Goal: Contribute content: Add original content to the website for others to see

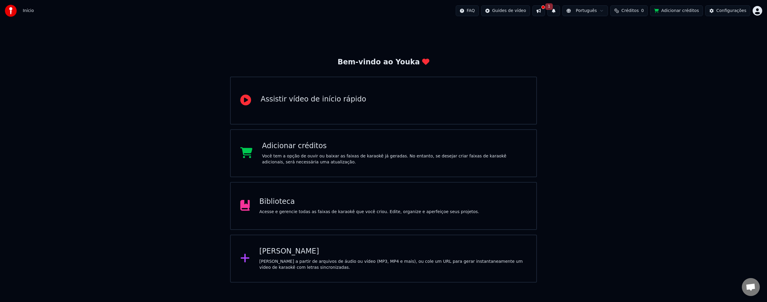
click at [377, 114] on div "Assistir vídeo de início rápido" at bounding box center [383, 101] width 307 height 48
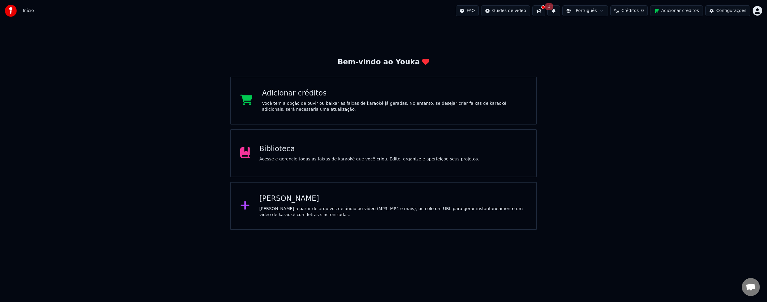
click at [517, 13] on html "Início FAQ Guides de vídeo 1 Português Créditos 0 Adicionar créditos Configuraç…" at bounding box center [383, 115] width 767 height 230
click at [26, 12] on html "Início FAQ Guides de vídeo 1 Português Créditos 0 Adicionar créditos Configuraç…" at bounding box center [383, 115] width 767 height 230
click at [296, 156] on div "Biblioteca Acesse e gerencie todas as faixas de karaokê que você criou. Edite, …" at bounding box center [370, 153] width 220 height 18
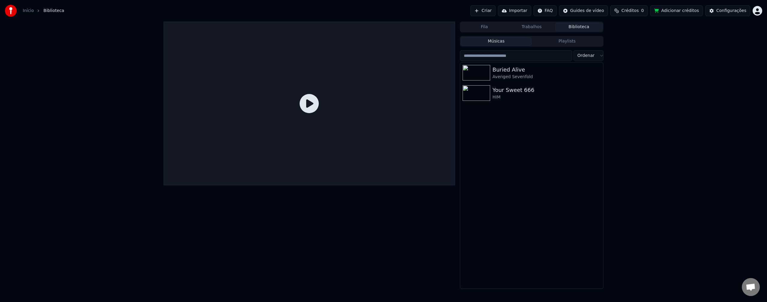
click at [684, 13] on button "Adicionar créditos" at bounding box center [676, 10] width 53 height 11
click at [758, 11] on html "Início Biblioteca Criar Importar FAQ Guides de vídeo Créditos 0 Adicionar crédi…" at bounding box center [383, 151] width 767 height 302
click at [728, 36] on span "Faturamento" at bounding box center [722, 39] width 27 height 6
click at [756, 11] on html "Início Biblioteca Criar Importar FAQ Guides de vídeo Créditos 0 Adicionar crédi…" at bounding box center [383, 151] width 767 height 302
click at [728, 36] on span "Faturamento" at bounding box center [722, 39] width 27 height 6
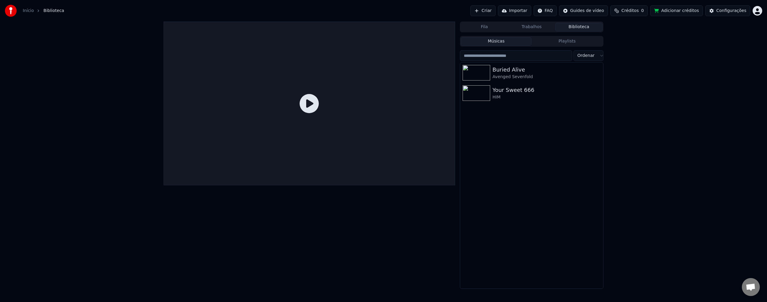
click at [632, 11] on span "Créditos" at bounding box center [630, 11] width 17 height 6
click at [637, 47] on button "Atualizar" at bounding box center [636, 45] width 34 height 11
click at [654, 117] on div "Fila Trabalhos Biblioteca Músicas Playlists Ordenar Buried Alive Avenged Sevenf…" at bounding box center [383, 156] width 767 height 268
click at [501, 73] on div "Buried Alive" at bounding box center [544, 70] width 102 height 8
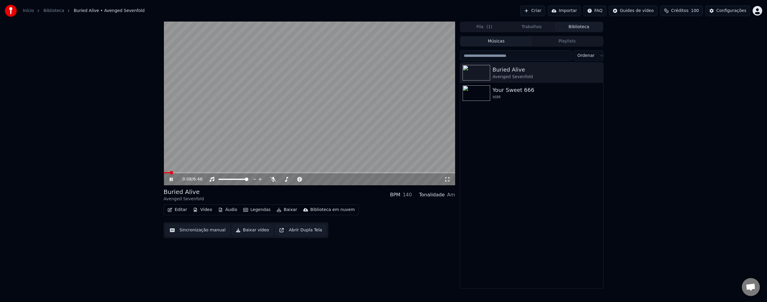
click at [326, 111] on video at bounding box center [310, 104] width 292 height 164
click at [535, 11] on button "Criar" at bounding box center [532, 10] width 25 height 11
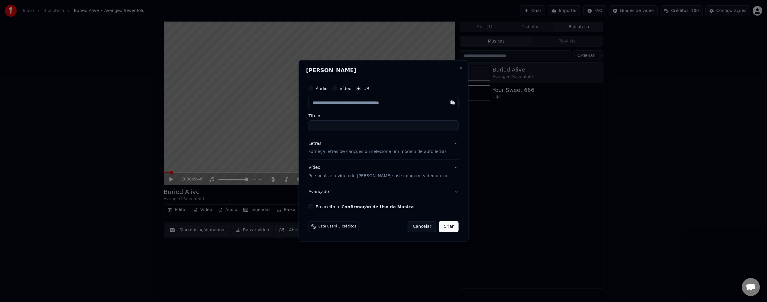
click at [371, 88] on label "URL" at bounding box center [368, 89] width 8 height 4
click at [361, 88] on button "URL" at bounding box center [358, 88] width 5 height 5
click at [352, 104] on input "text" at bounding box center [384, 103] width 150 height 12
paste input "**********"
type input "**********"
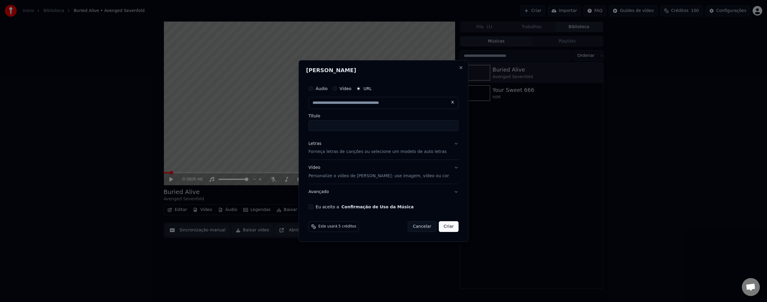
click at [347, 125] on input "Título" at bounding box center [384, 126] width 150 height 11
type input "**********"
click at [361, 152] on p "Forneça letras de canções ou selecione um modelo de auto letras" at bounding box center [378, 152] width 138 height 6
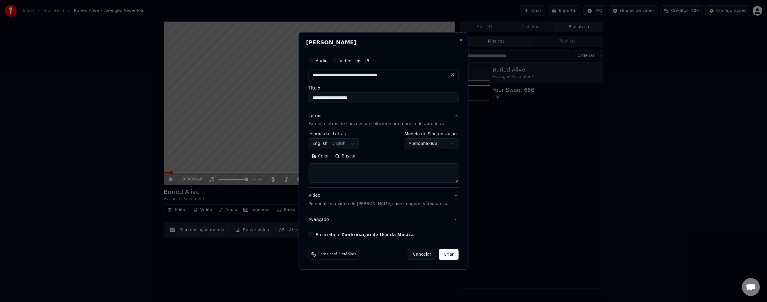
click at [339, 171] on textarea at bounding box center [384, 173] width 150 height 19
paste textarea "**********"
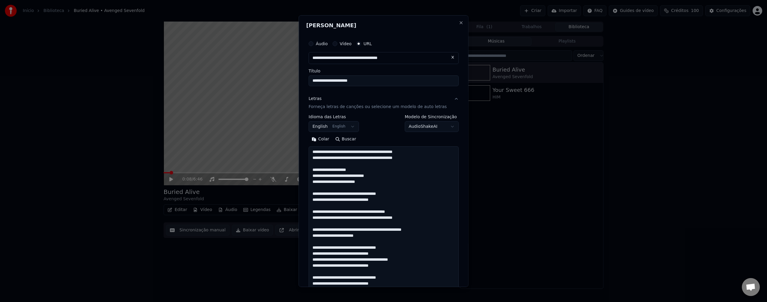
scroll to position [176, 0]
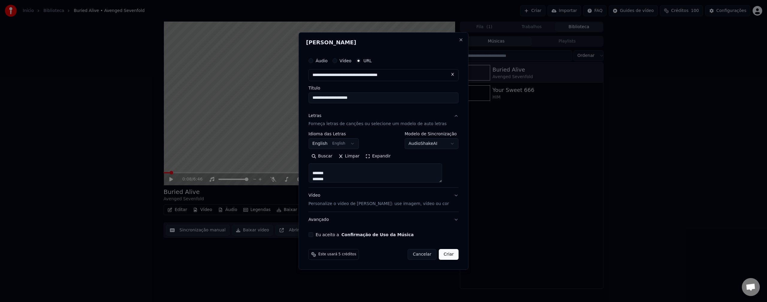
type textarea "**********"
click at [314, 236] on button "Eu aceito a Confirmação de Uso da Música" at bounding box center [311, 235] width 5 height 5
click at [432, 145] on body "**********" at bounding box center [383, 151] width 767 height 302
click at [385, 144] on body "**********" at bounding box center [383, 151] width 767 height 302
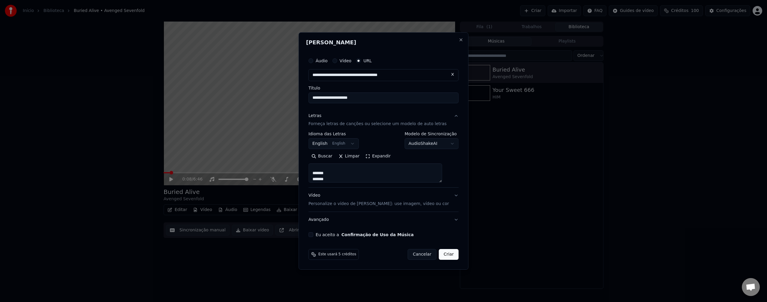
click at [445, 257] on button "Criar" at bounding box center [449, 254] width 20 height 11
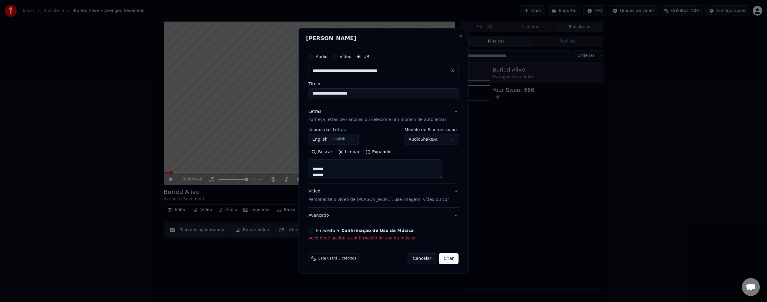
click at [314, 233] on button "Eu aceito a Confirmação de Uso da Música" at bounding box center [311, 230] width 5 height 5
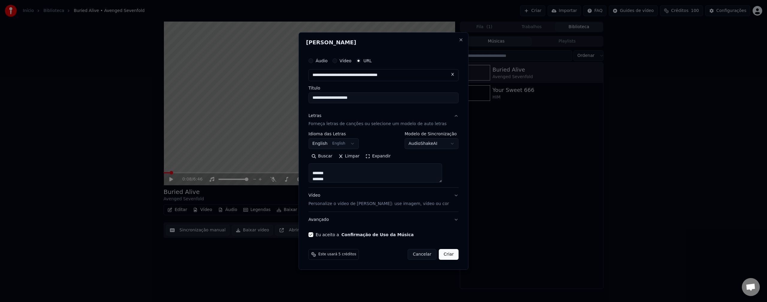
click at [441, 251] on button "Criar" at bounding box center [449, 254] width 20 height 11
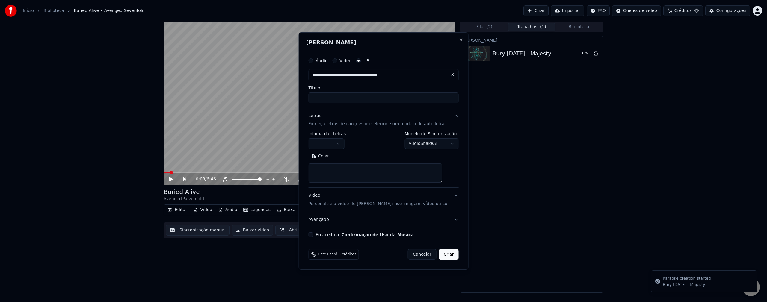
scroll to position [0, 0]
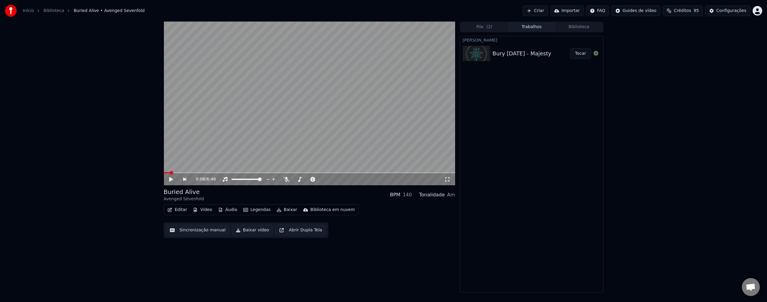
click at [536, 51] on div "Bury [DATE] - Majesty" at bounding box center [522, 53] width 59 height 8
click at [582, 54] on button "Tocar" at bounding box center [580, 53] width 21 height 11
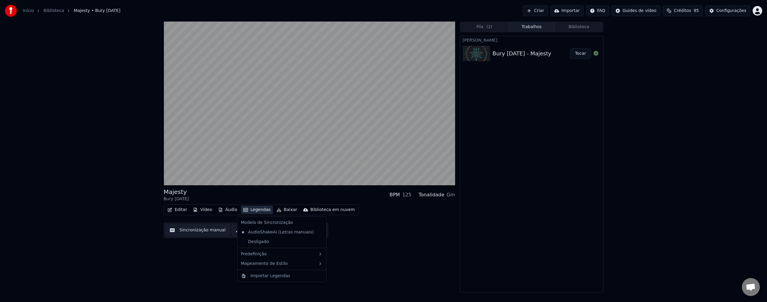
click at [248, 210] on button "Legendas" at bounding box center [257, 210] width 32 height 8
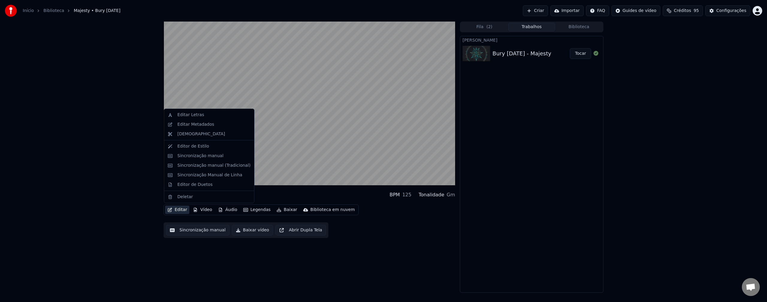
click at [135, 202] on div "Majesty Bury [DATE] BPM 125 Tonalidade Gm Editar Vídeo Áudio Legendas Baixar Bi…" at bounding box center [383, 158] width 767 height 272
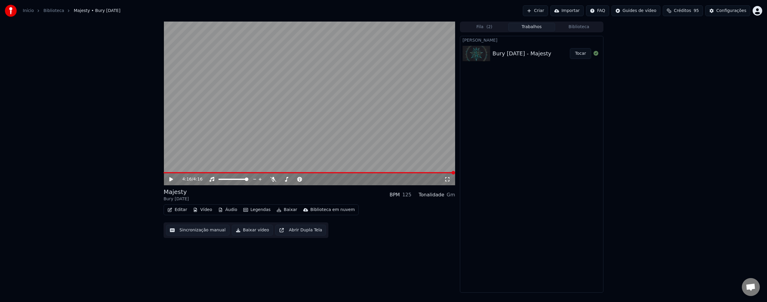
click at [226, 210] on button "Áudio" at bounding box center [228, 210] width 24 height 8
click at [118, 195] on div "4:16 / 4:16 Majesty Bury [DATE] BPM 125 Tonalidade Gm Editar Vídeo Áudio Legend…" at bounding box center [383, 158] width 767 height 272
click at [498, 29] on button "Fila ( 2 )" at bounding box center [484, 27] width 47 height 9
click at [531, 28] on button "Trabalhos" at bounding box center [531, 27] width 47 height 9
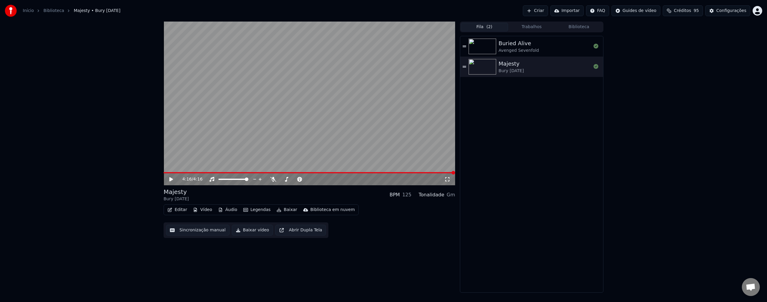
click at [483, 26] on button "Fila ( 2 )" at bounding box center [484, 27] width 47 height 9
click at [571, 25] on button "Biblioteca" at bounding box center [578, 27] width 47 height 9
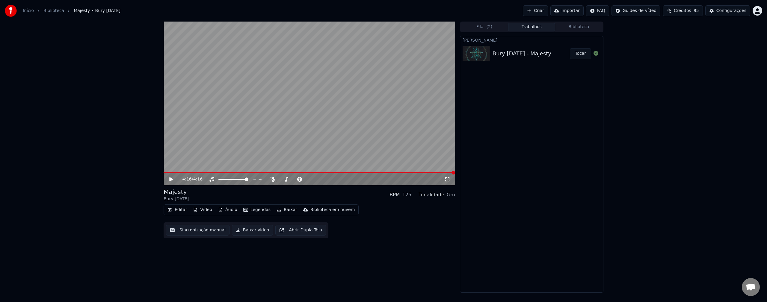
click at [530, 27] on button "Trabalhos" at bounding box center [531, 27] width 47 height 9
click at [169, 180] on icon at bounding box center [175, 179] width 14 height 5
click at [447, 178] on icon at bounding box center [448, 179] width 6 height 5
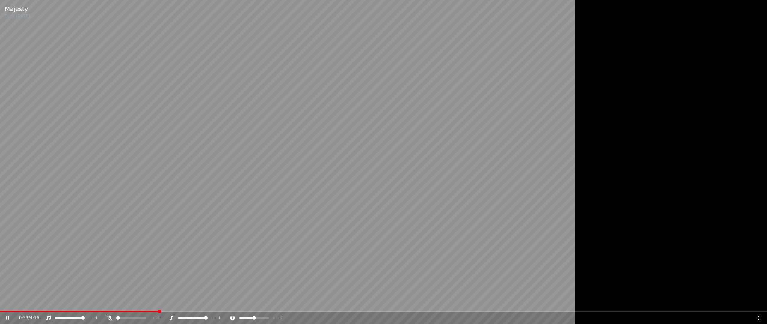
click at [208, 302] on span at bounding box center [206, 318] width 4 height 4
click at [192, 302] on span at bounding box center [193, 318] width 4 height 4
click at [760, 302] on icon at bounding box center [760, 317] width 6 height 5
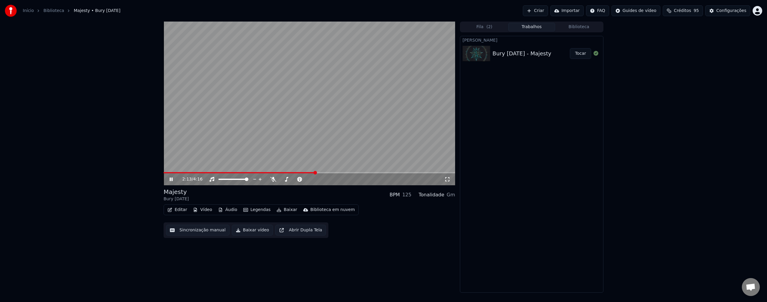
click at [519, 193] on div "[PERSON_NAME] Bury [DATE] - Majesty Tocar" at bounding box center [532, 164] width 144 height 257
click at [446, 181] on icon at bounding box center [448, 179] width 6 height 5
click at [286, 181] on span at bounding box center [287, 180] width 4 height 4
click at [170, 178] on icon at bounding box center [171, 179] width 4 height 4
click at [164, 172] on span at bounding box center [164, 172] width 0 height 1
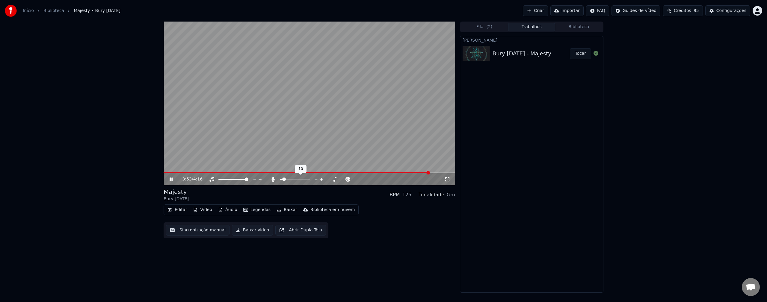
click at [283, 181] on span at bounding box center [284, 180] width 4 height 4
click at [388, 209] on div "Editar Vídeo Áudio Legendas Baixar Biblioteca em nuvem Sincronização manual Bai…" at bounding box center [310, 222] width 292 height 34
click at [246, 113] on video at bounding box center [310, 104] width 292 height 164
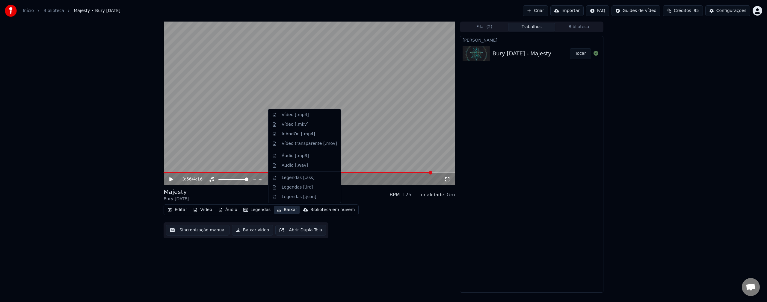
click at [278, 212] on button "Baixar" at bounding box center [286, 210] width 25 height 8
click at [307, 116] on div "Vídeo [.mp4]" at bounding box center [309, 115] width 55 height 6
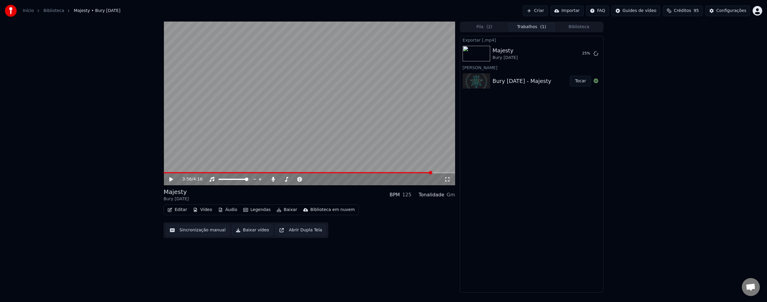
click at [437, 195] on div "Tonalidade" at bounding box center [432, 195] width 26 height 7
click at [451, 196] on div "Gm" at bounding box center [451, 195] width 8 height 7
click at [292, 132] on video at bounding box center [310, 104] width 292 height 164
click at [303, 115] on video at bounding box center [310, 104] width 292 height 164
click at [409, 197] on div "125" at bounding box center [407, 195] width 9 height 7
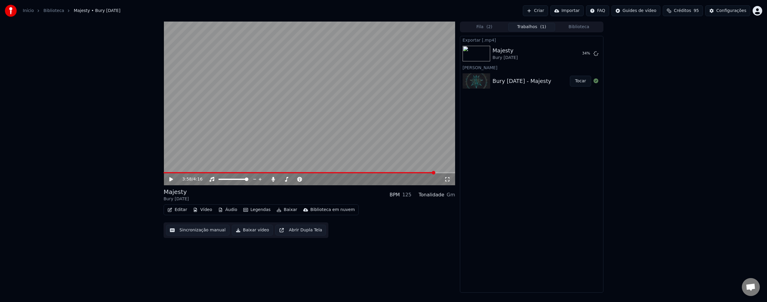
click at [398, 197] on div "BPM" at bounding box center [395, 195] width 10 height 7
click at [400, 197] on div "BPM" at bounding box center [395, 195] width 10 height 7
click at [416, 196] on div "BPM 125 Tonalidade Gm" at bounding box center [423, 195] width 66 height 7
click at [429, 195] on div "Tonalidade" at bounding box center [432, 195] width 26 height 7
click at [463, 198] on div "Exportar [.mp4] Majesty Bury [DATE] 46 % [PERSON_NAME] Bury [DATE] - Majesty To…" at bounding box center [532, 164] width 144 height 257
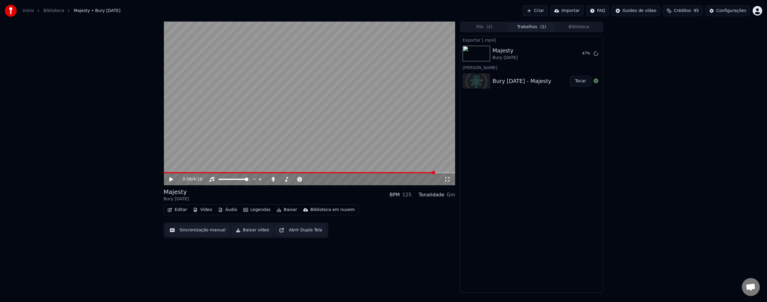
click at [174, 210] on button "Editar" at bounding box center [177, 210] width 24 height 8
click at [134, 182] on div "3:58 / 4:16 Majesty Bury [DATE] BPM 125 Tonalidade Gm Editar Vídeo Áudio Legend…" at bounding box center [383, 158] width 767 height 272
click at [399, 197] on div "BPM" at bounding box center [395, 195] width 10 height 7
click at [406, 195] on div "BPM 125" at bounding box center [401, 195] width 22 height 7
click at [433, 196] on div "Tonalidade" at bounding box center [432, 195] width 26 height 7
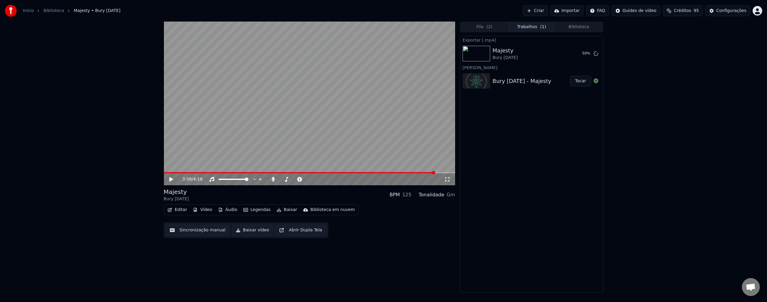
click at [442, 194] on div "Tonalidade" at bounding box center [432, 195] width 26 height 7
click at [226, 211] on button "Áudio" at bounding box center [228, 210] width 24 height 8
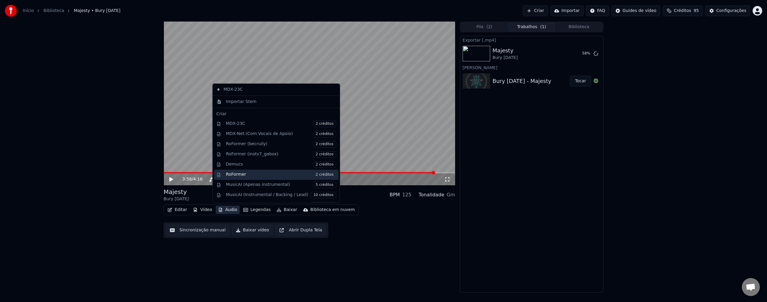
scroll to position [61, 0]
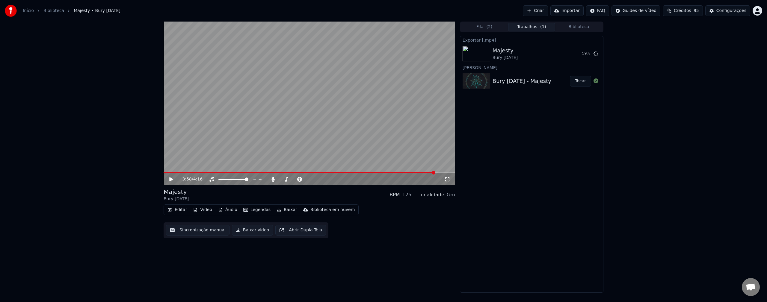
click at [88, 204] on div "3:58 / 4:16 Majesty Bury [DATE] BPM 125 Tonalidade Gm Editar Vídeo Áudio Legend…" at bounding box center [383, 158] width 767 height 272
click at [486, 28] on button "Fila ( 2 )" at bounding box center [484, 27] width 47 height 9
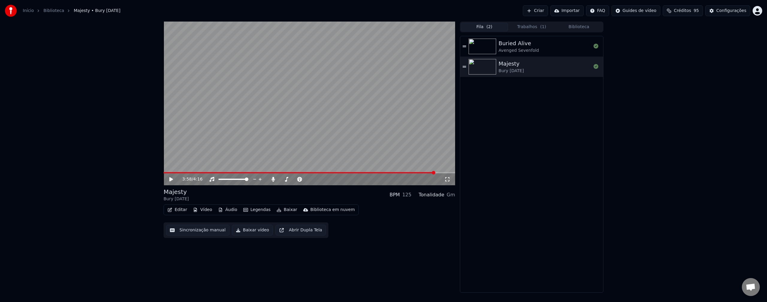
click at [579, 31] on button "Biblioteca" at bounding box center [578, 27] width 47 height 9
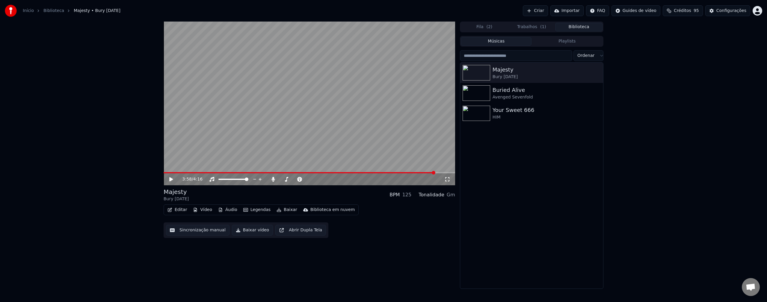
click at [529, 25] on button "Trabalhos ( 1 )" at bounding box center [531, 27] width 47 height 9
